Goal: Information Seeking & Learning: Learn about a topic

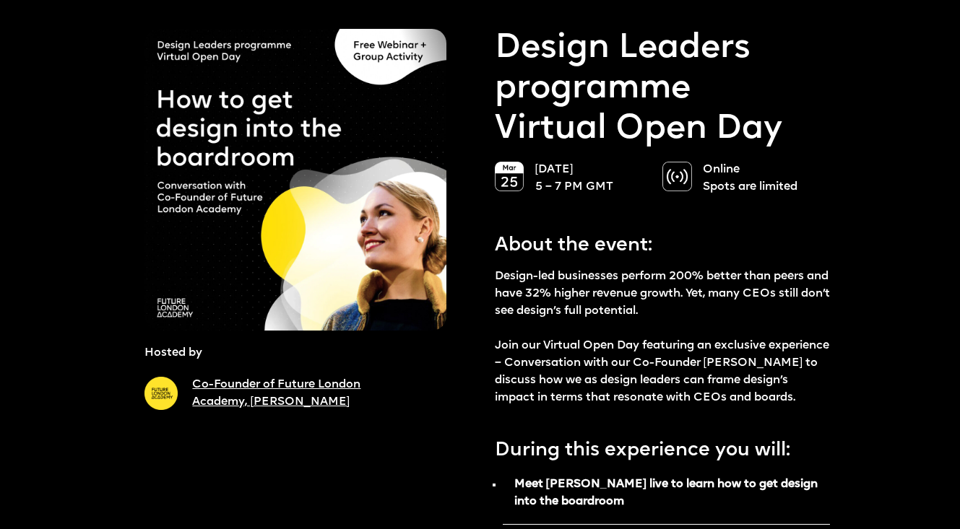
scroll to position [59, 0]
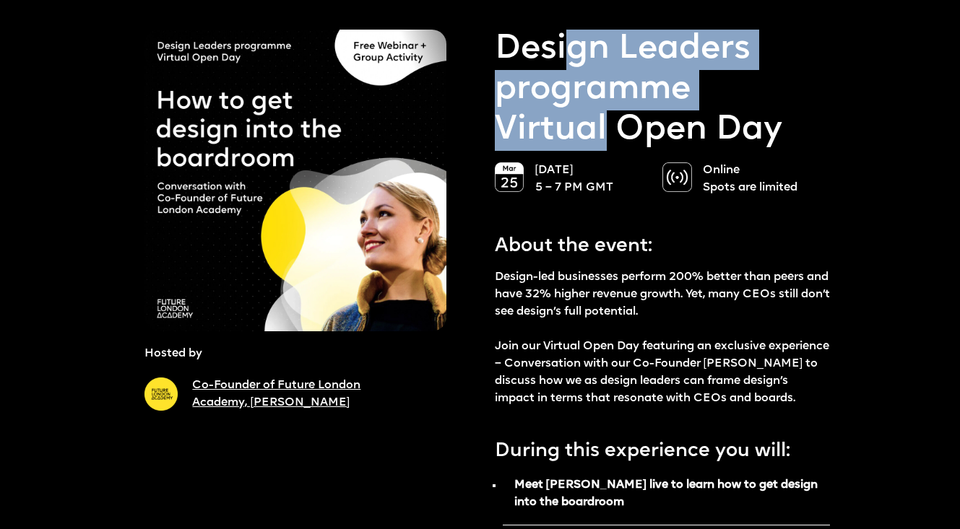
drag, startPoint x: 576, startPoint y: 59, endPoint x: 602, endPoint y: 138, distance: 82.9
click at [602, 138] on p "Design Leaders programme Virtual Open Day" at bounding box center [663, 90] width 336 height 121
click at [573, 86] on p "Design Leaders programme Virtual Open Day" at bounding box center [663, 90] width 336 height 121
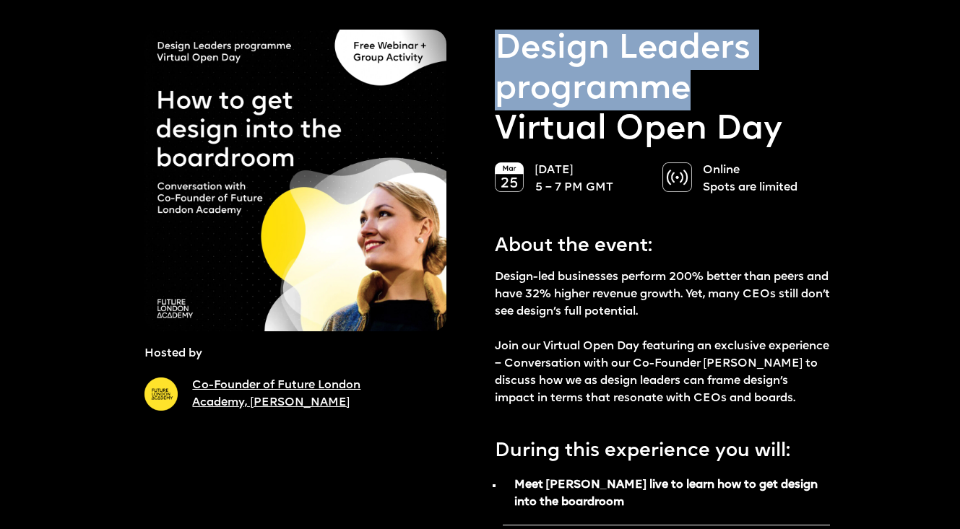
drag, startPoint x: 495, startPoint y: 40, endPoint x: 693, endPoint y: 77, distance: 202.0
click at [693, 77] on p "Design Leaders programme Virtual Open Day" at bounding box center [663, 90] width 336 height 121
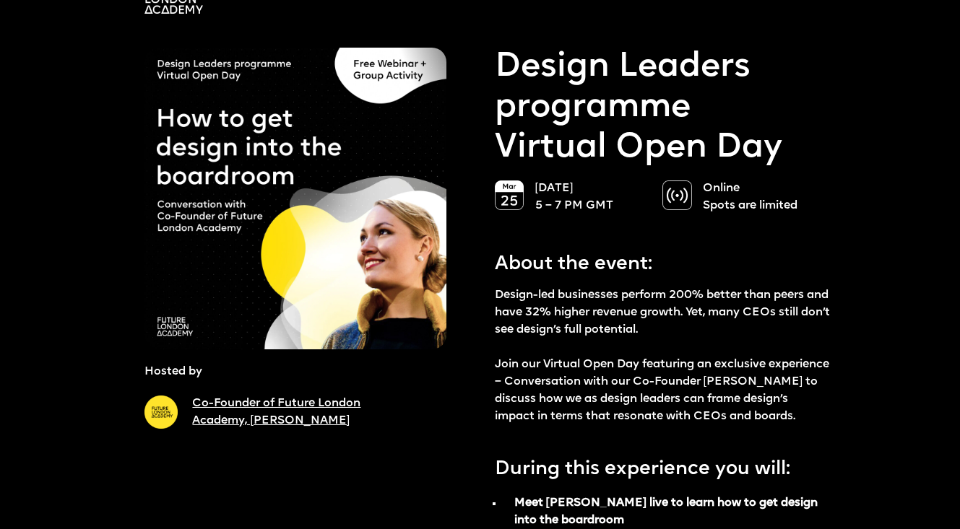
scroll to position [62, 0]
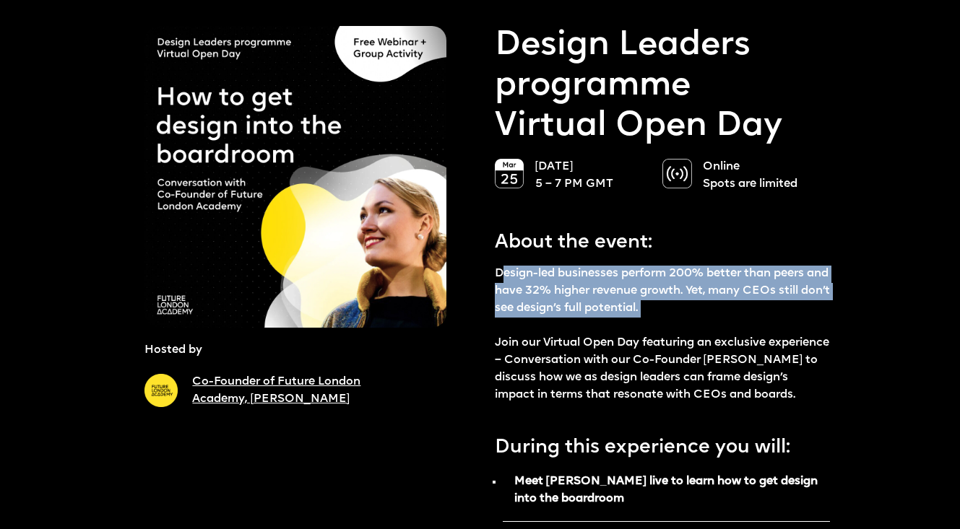
drag, startPoint x: 503, startPoint y: 277, endPoint x: 714, endPoint y: 332, distance: 218.6
click at [714, 332] on p "Design-led businesses perform 200% better than peers and have 32% higher revenu…" at bounding box center [663, 335] width 336 height 138
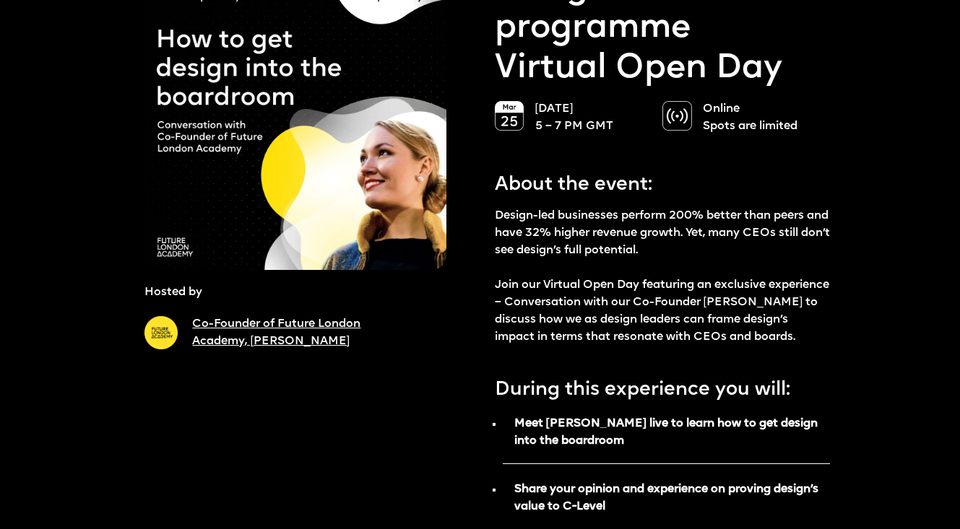
scroll to position [121, 0]
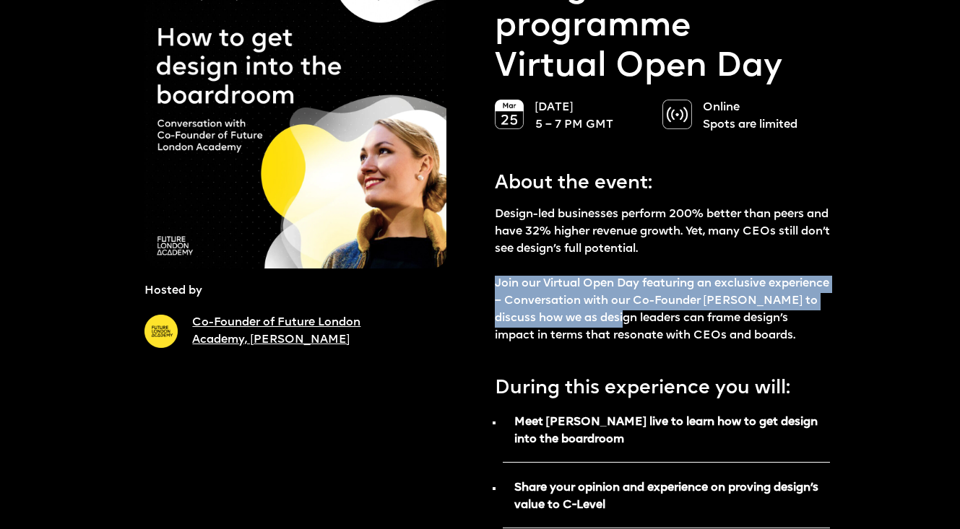
drag, startPoint x: 503, startPoint y: 282, endPoint x: 668, endPoint y: 316, distance: 168.3
click at [668, 316] on p "Design-led businesses perform 200% better than peers and have 32% higher revenu…" at bounding box center [663, 276] width 336 height 138
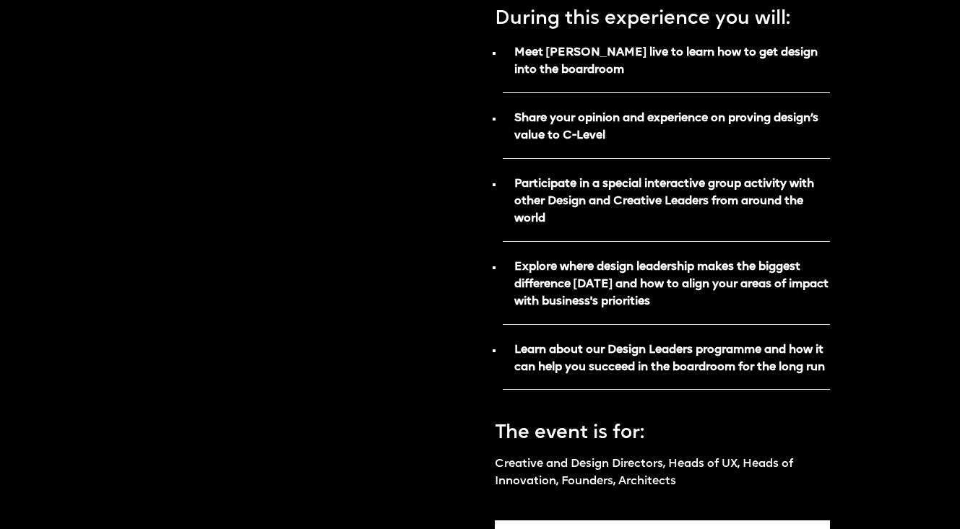
scroll to position [804, 0]
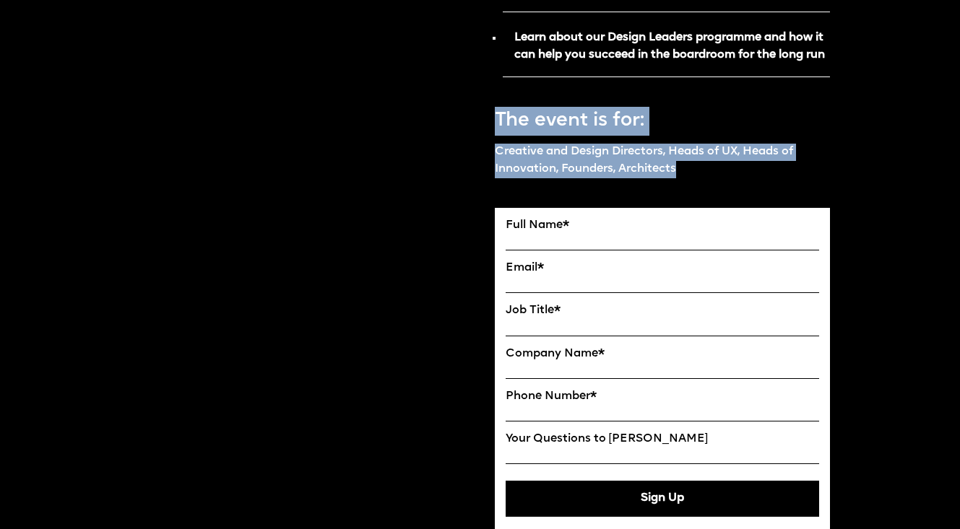
drag, startPoint x: 496, startPoint y: 152, endPoint x: 709, endPoint y: 201, distance: 218.7
click at [709, 201] on div "About the event: Design-led businesses perform 200% better than peers and have …" at bounding box center [663, 3] width 336 height 1091
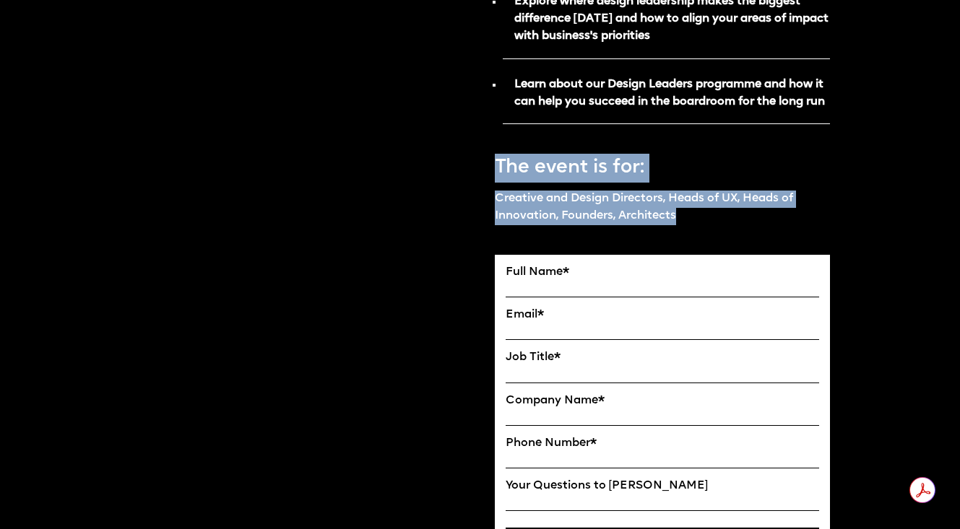
scroll to position [758, 0]
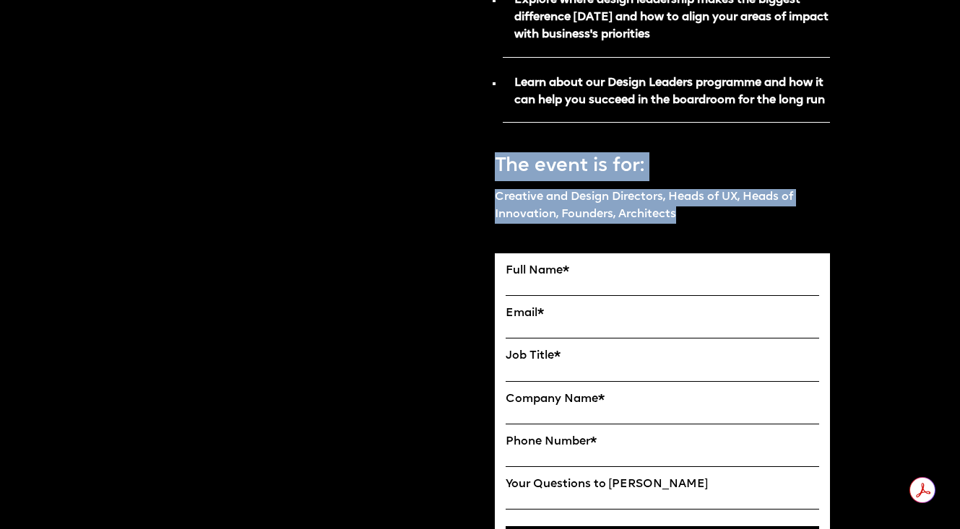
click at [646, 224] on p "Creative and Design Directors, Heads of UX, Heads of Innovation, Founders, Arch…" at bounding box center [663, 206] width 336 height 35
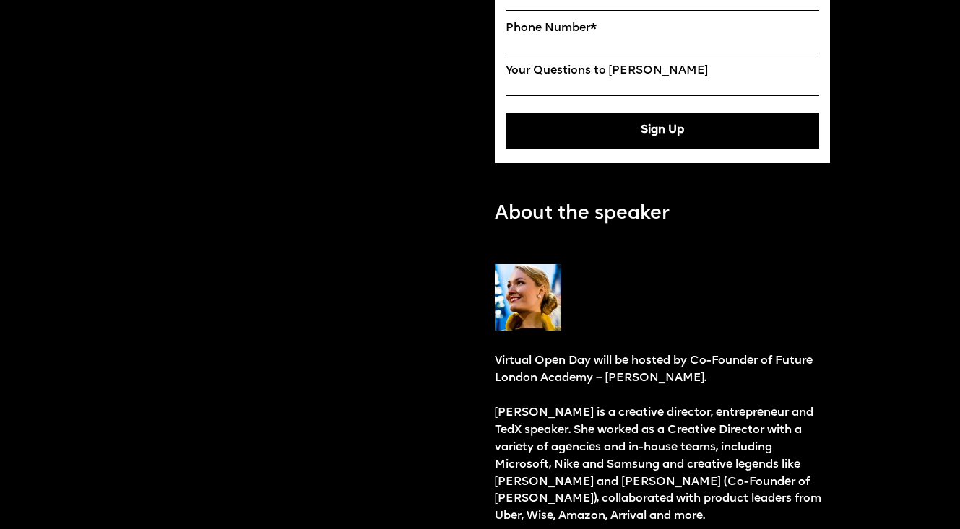
scroll to position [1236, 0]
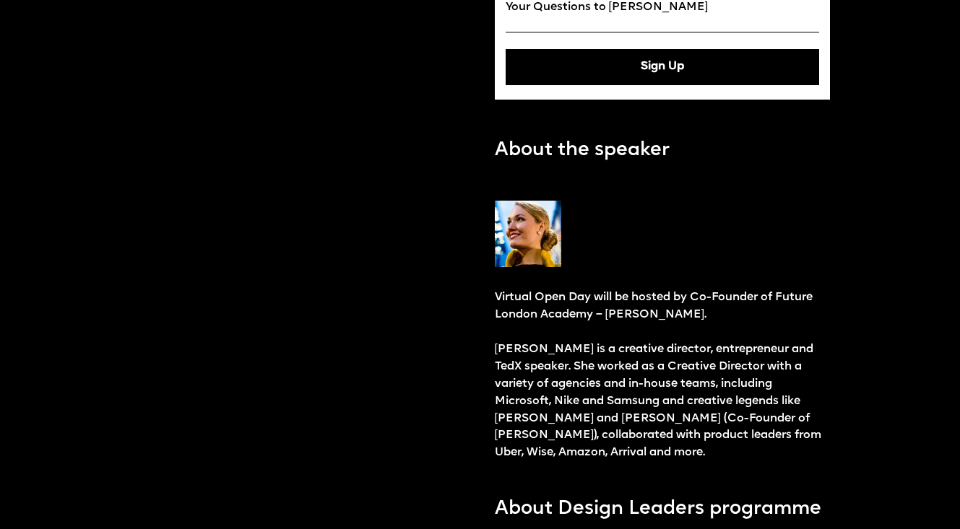
click at [619, 165] on p "About the speaker" at bounding box center [582, 151] width 175 height 29
click at [641, 165] on p "About the speaker" at bounding box center [582, 151] width 175 height 29
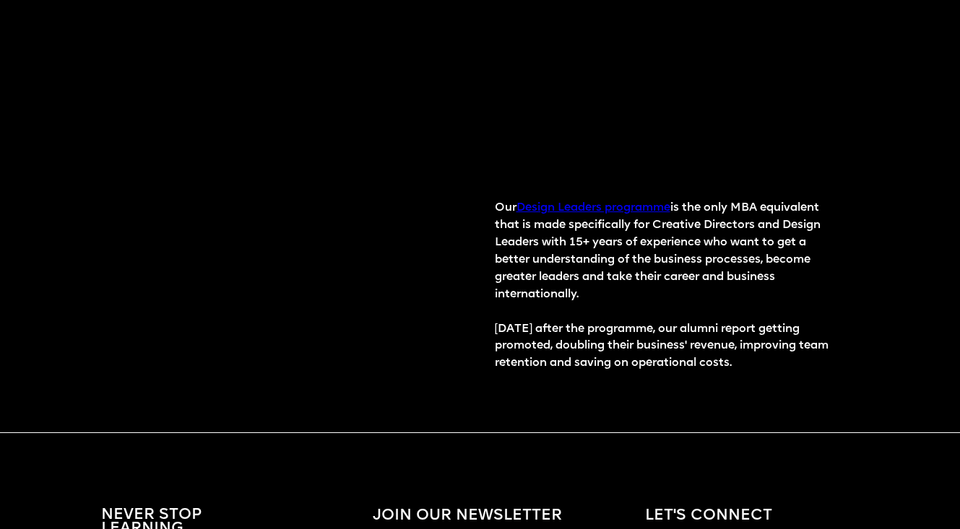
scroll to position [1763, 0]
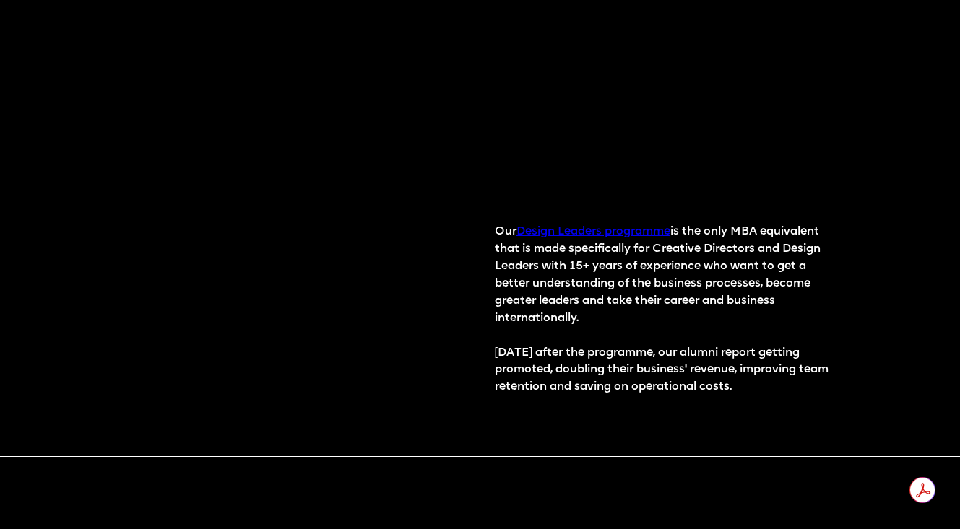
drag, startPoint x: 670, startPoint y: 348, endPoint x: 482, endPoint y: 266, distance: 205.0
click at [537, 342] on p "Our Design Leaders programme is the only MBA equivalent that is made specifical…" at bounding box center [663, 310] width 336 height 173
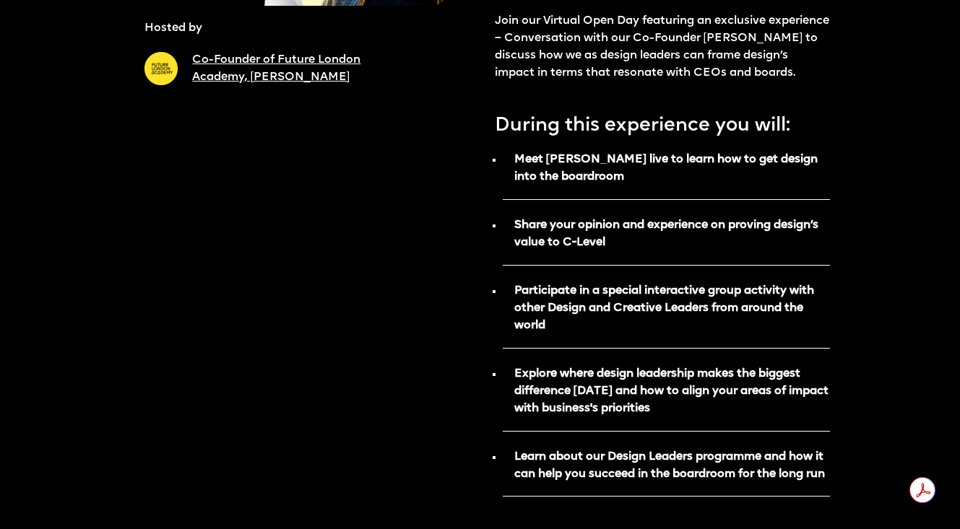
scroll to position [0, 0]
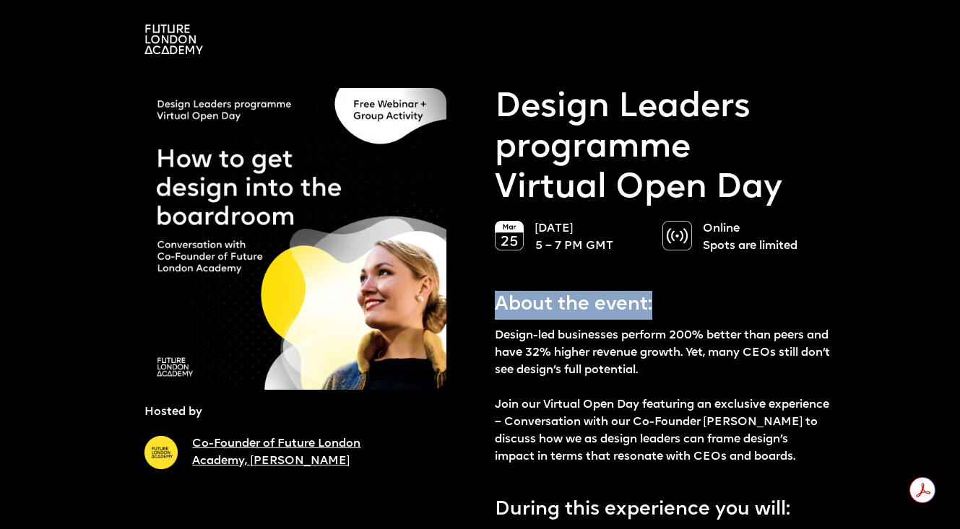
drag, startPoint x: 496, startPoint y: 298, endPoint x: 654, endPoint y: 304, distance: 157.6
click at [654, 304] on p "About the event:" at bounding box center [663, 301] width 336 height 37
click at [592, 295] on p "About the event:" at bounding box center [663, 301] width 336 height 37
